Goal: Task Accomplishment & Management: Manage account settings

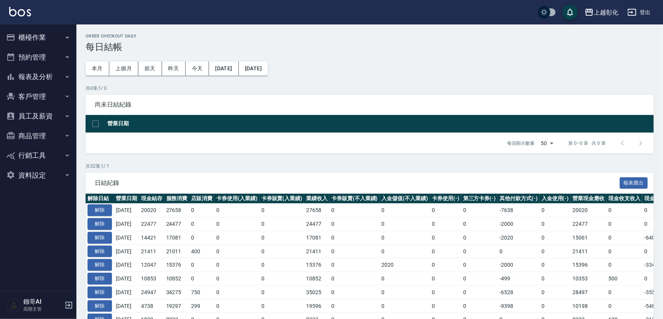
click at [34, 98] on button "客戶管理" at bounding box center [38, 97] width 70 height 20
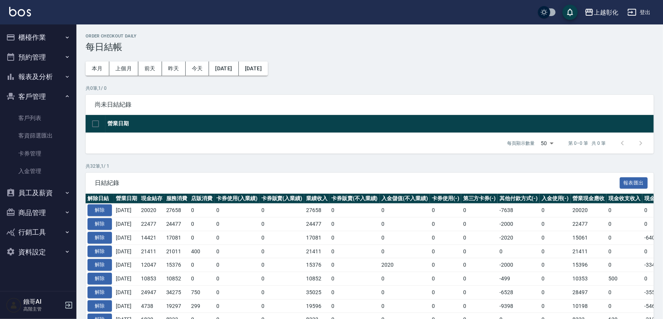
click at [41, 119] on link "客戶列表" at bounding box center [38, 118] width 70 height 18
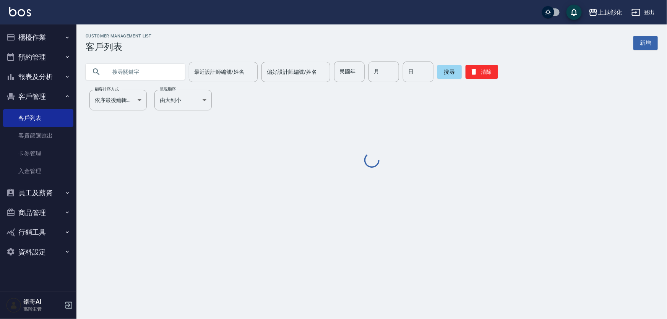
click at [159, 73] on input "text" at bounding box center [143, 72] width 72 height 21
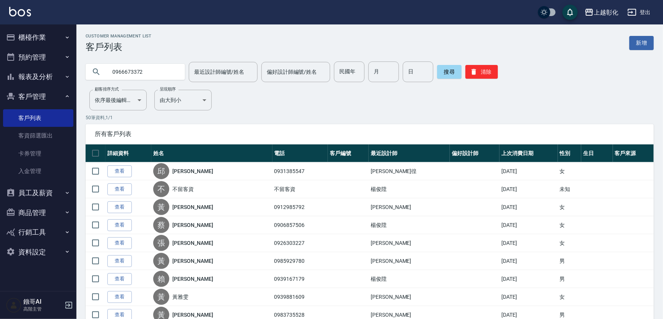
type input "0966673372"
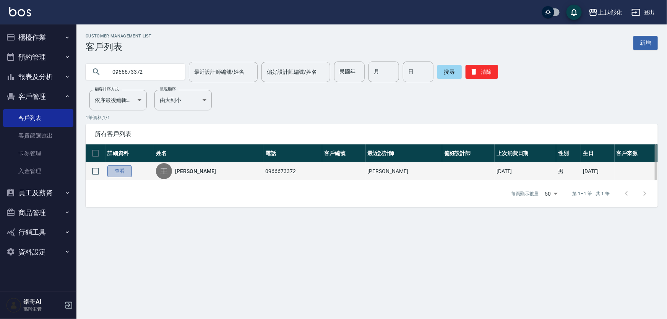
click at [126, 173] on link "查看" at bounding box center [119, 172] width 24 height 12
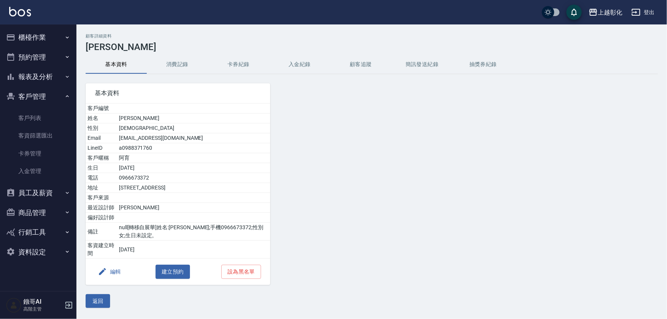
click at [302, 64] on button "入金紀錄" at bounding box center [299, 64] width 61 height 18
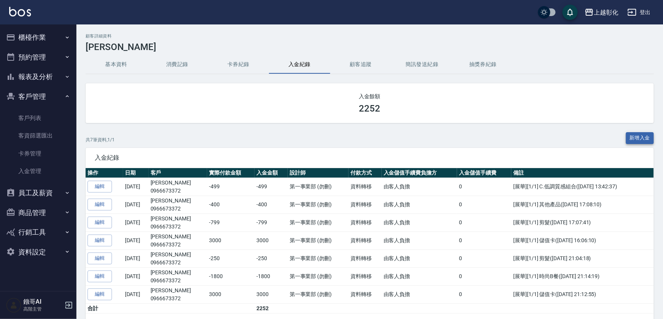
click at [631, 139] on button "新增入金" at bounding box center [640, 138] width 28 height 12
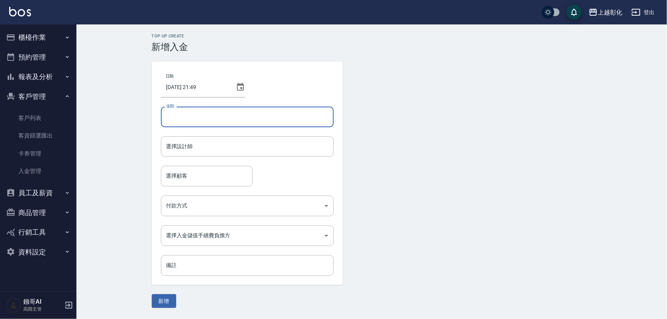
drag, startPoint x: 237, startPoint y: 119, endPoint x: 244, endPoint y: 127, distance: 10.6
click at [240, 122] on input "金額" at bounding box center [247, 117] width 173 height 21
type input "-1799"
click at [200, 146] on input "選擇設計師" at bounding box center [247, 146] width 166 height 13
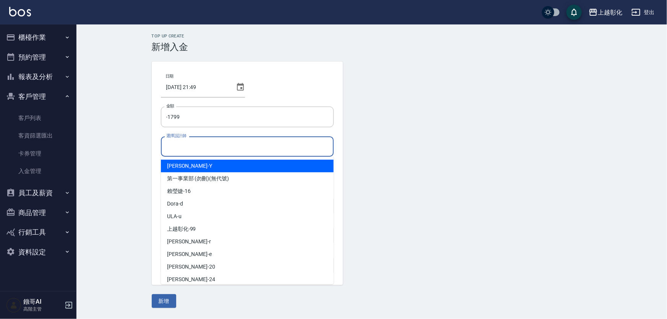
click at [225, 167] on div "[PERSON_NAME] -Y" at bounding box center [247, 166] width 173 height 13
type input "[PERSON_NAME]"
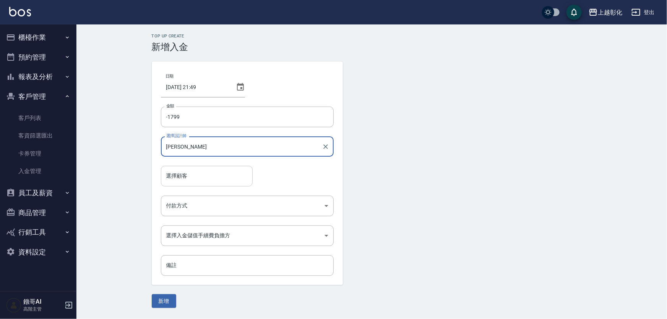
drag, startPoint x: 195, startPoint y: 172, endPoint x: 195, endPoint y: 176, distance: 4.2
click at [195, 175] on input "選擇顧客" at bounding box center [206, 175] width 85 height 13
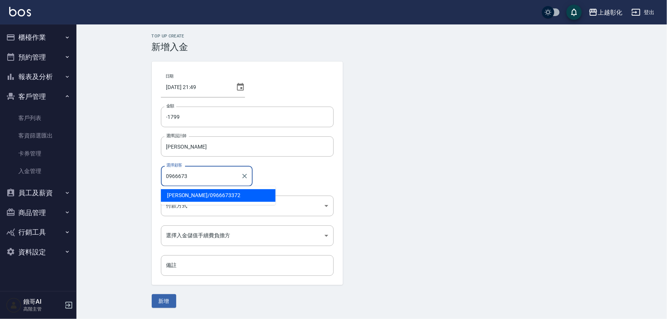
click at [198, 195] on span "[PERSON_NAME]/ 0966673372" at bounding box center [218, 195] width 115 height 13
type input "[PERSON_NAME]/0966673372"
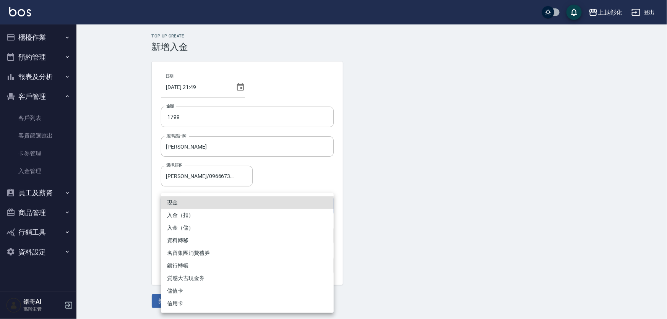
click at [195, 205] on body "上越彰化 登出 櫃檯作業 打帳單 帳單列表 掛單列表 座位開單 營業儀表板 現金收支登錄 高階收支登錄 材料自購登錄 每日結帳 排班表 現場電腦打卡 掃碼打卡…" at bounding box center [333, 159] width 667 height 319
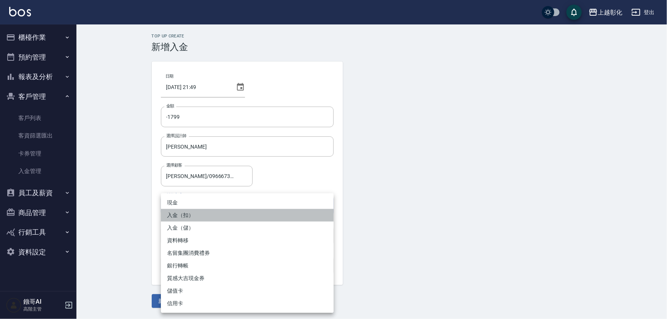
click at [190, 214] on li "入金（扣）" at bounding box center [247, 215] width 173 height 13
type input "入金（扣）"
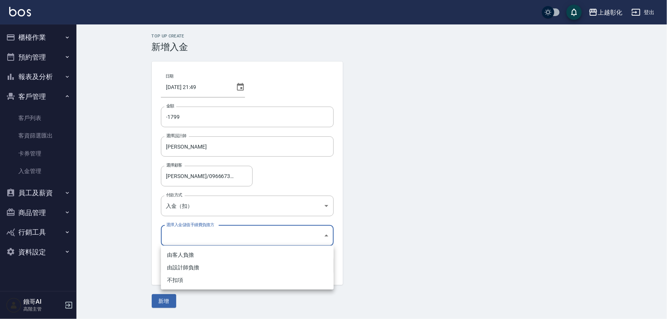
click at [194, 238] on body "上越彰化 登出 櫃檯作業 打帳單 帳單列表 掛單列表 座位開單 營業儀表板 現金收支登錄 高階收支登錄 材料自購登錄 每日結帳 排班表 現場電腦打卡 掃碼打卡…" at bounding box center [333, 159] width 667 height 319
click at [184, 283] on li "不扣項" at bounding box center [247, 280] width 173 height 13
type input "WITHOUTHANDLINGFEE"
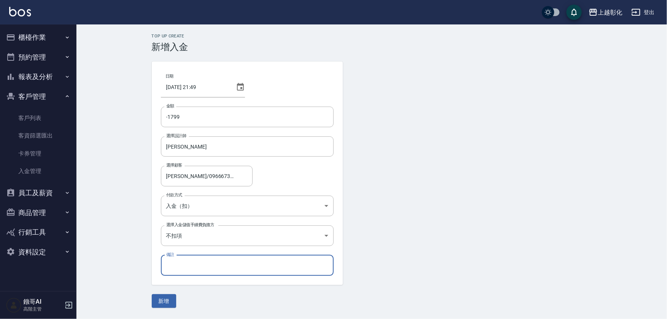
click at [190, 271] on input "備註" at bounding box center [247, 265] width 173 height 21
type input "g"
click at [211, 270] on input "蛇皮紋理燙" at bounding box center [247, 265] width 173 height 21
type input "蛇皮紋理燙"
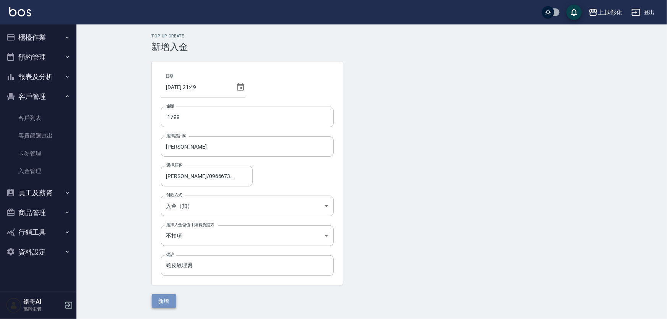
click at [169, 299] on button "新增" at bounding box center [164, 301] width 24 height 14
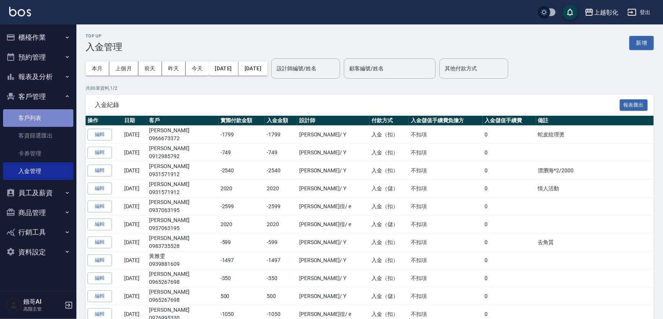
click at [25, 118] on link "客戶列表" at bounding box center [38, 118] width 70 height 18
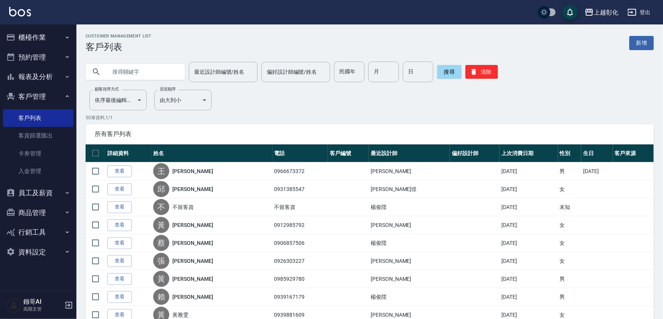
click at [137, 71] on input "text" at bounding box center [143, 72] width 72 height 21
type input "0966673"
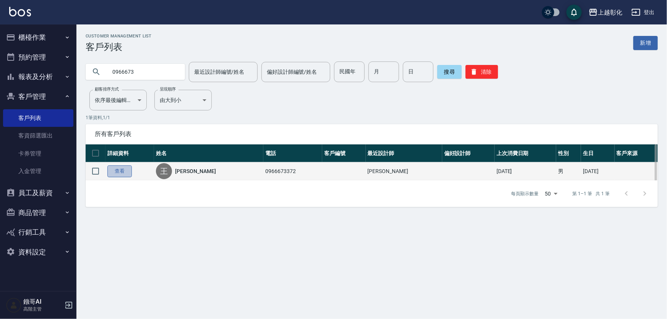
drag, startPoint x: 120, startPoint y: 172, endPoint x: 248, endPoint y: 105, distance: 144.9
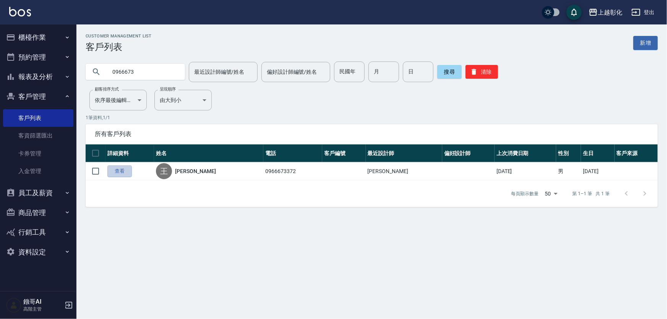
click at [120, 172] on link "查看" at bounding box center [119, 172] width 24 height 12
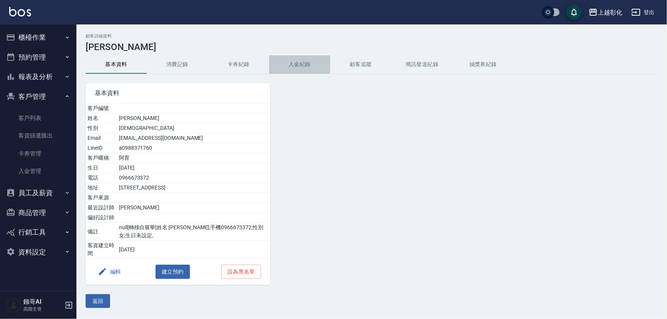
click at [301, 61] on button "入金紀錄" at bounding box center [299, 64] width 61 height 18
